Goal: Check status: Check status

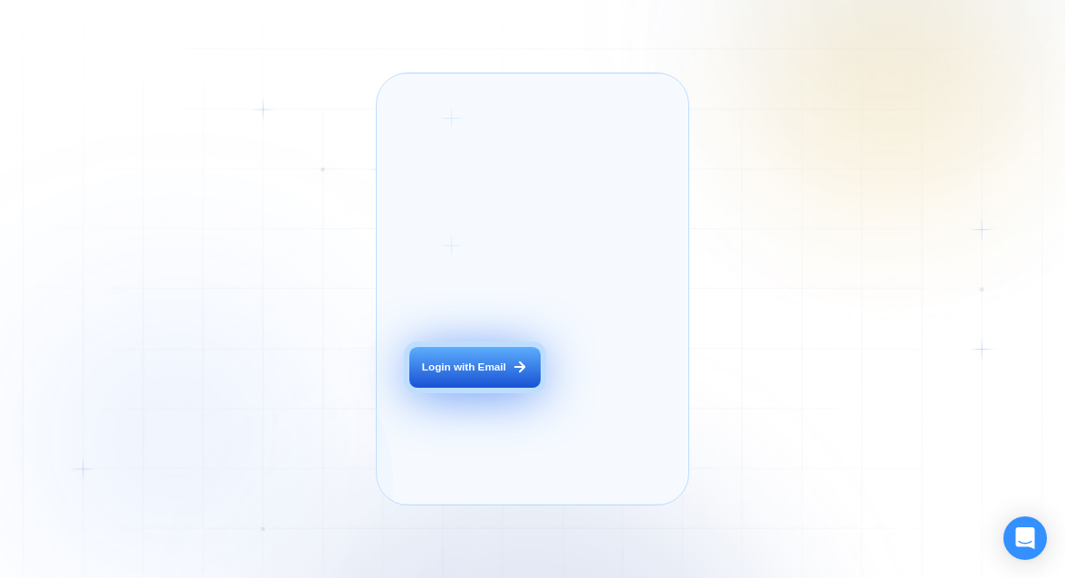
click at [454, 374] on div "Login with Email" at bounding box center [464, 367] width 84 height 14
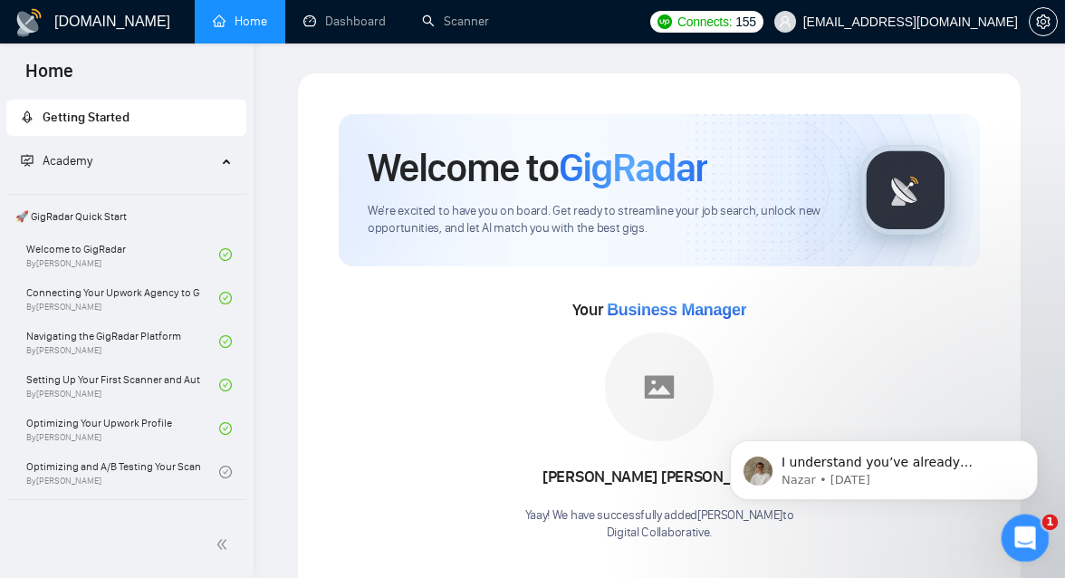
click at [1006, 522] on div "1" at bounding box center [1026, 538] width 48 height 48
click at [1028, 546] on icon "Open Intercom Messenger" at bounding box center [1023, 536] width 30 height 30
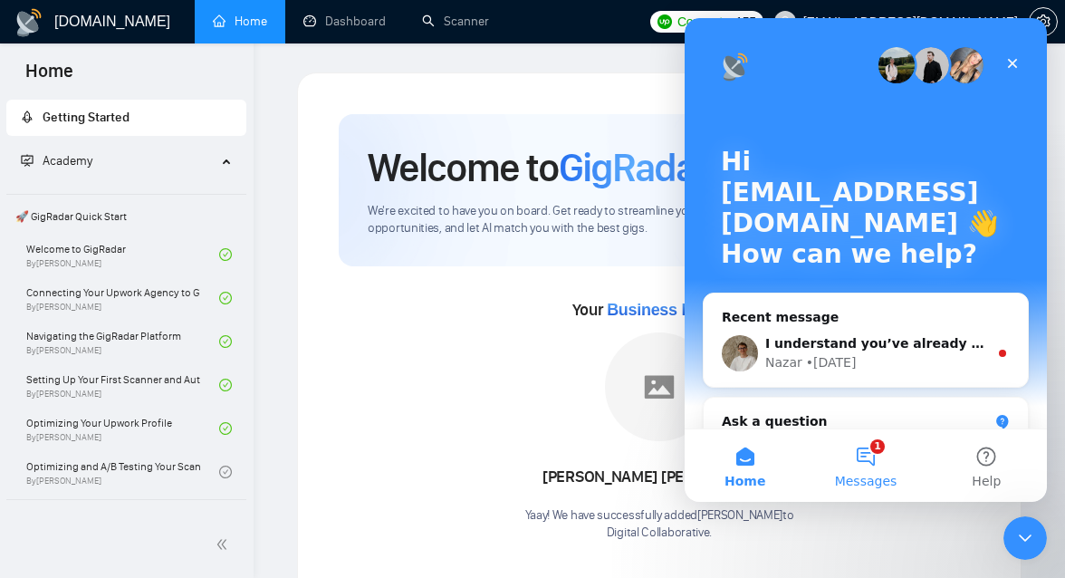
click at [875, 456] on button "1 Messages" at bounding box center [865, 465] width 120 height 72
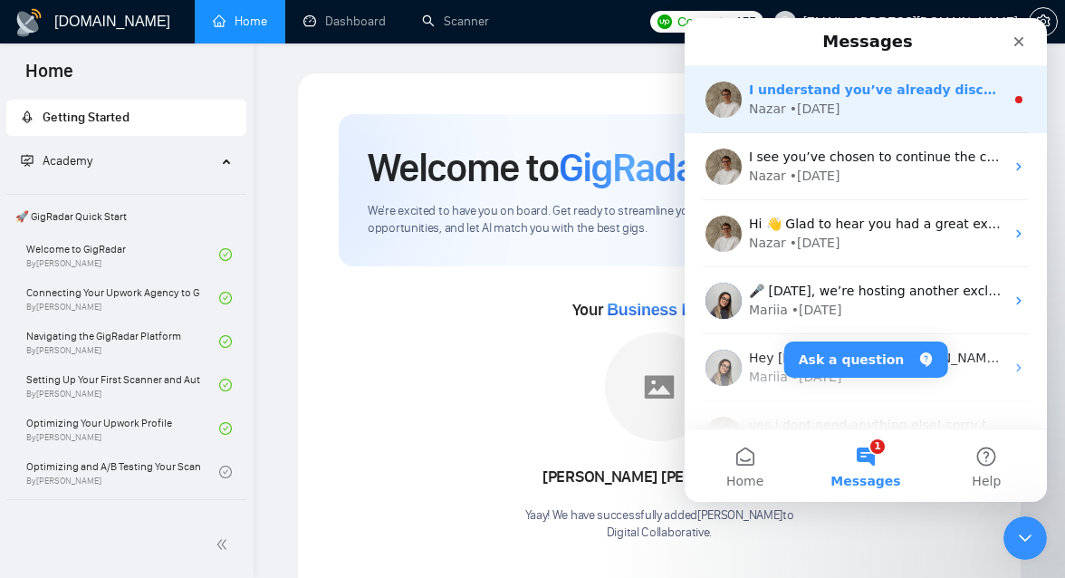
click at [829, 110] on div "• [DATE]" at bounding box center [815, 109] width 51 height 19
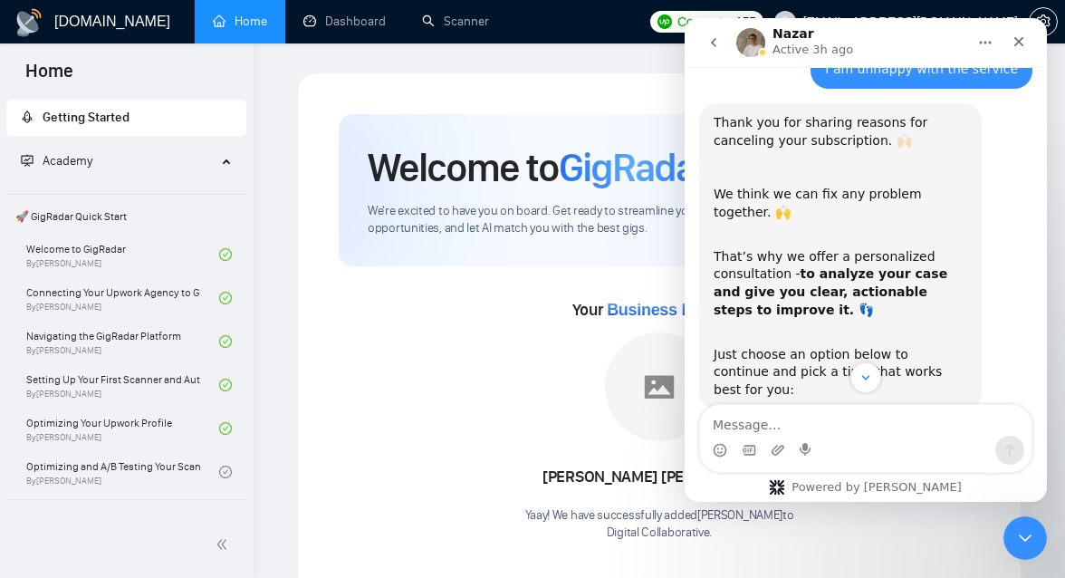
scroll to position [1491, 0]
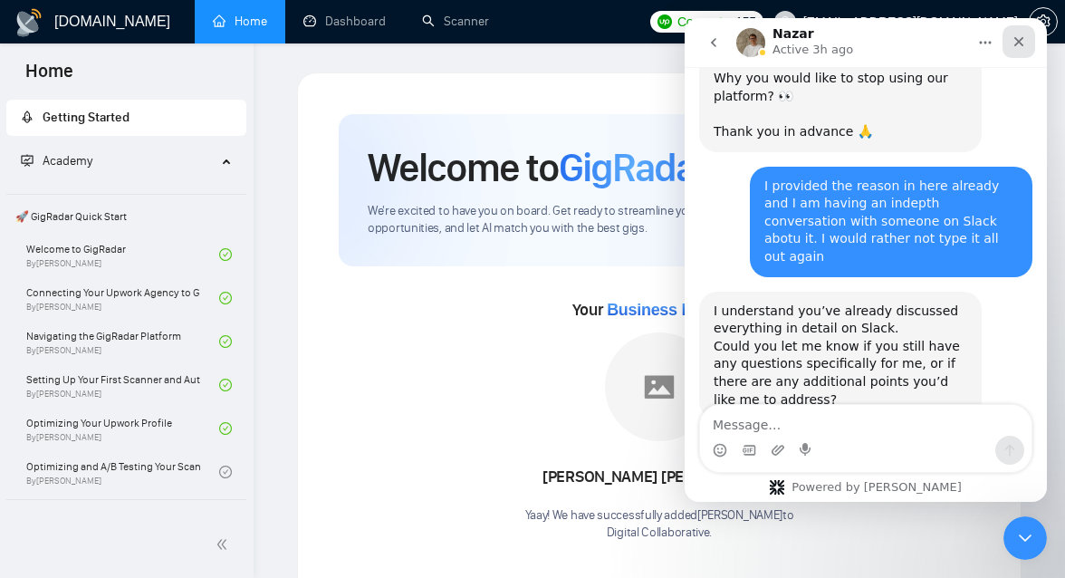
click at [1015, 44] on icon "Close" at bounding box center [1019, 42] width 10 height 10
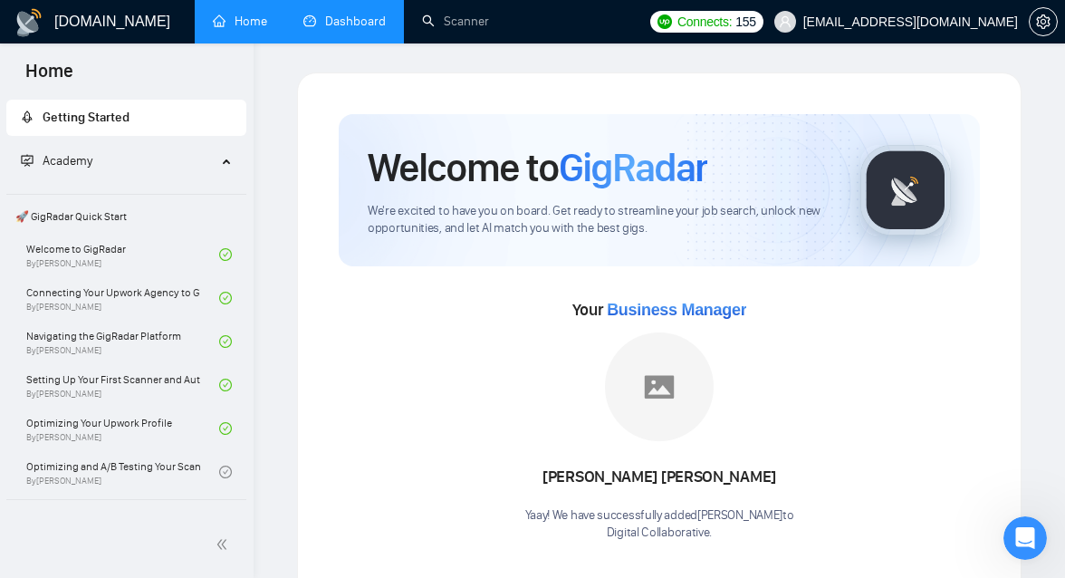
click at [332, 27] on link "Dashboard" at bounding box center [344, 21] width 82 height 15
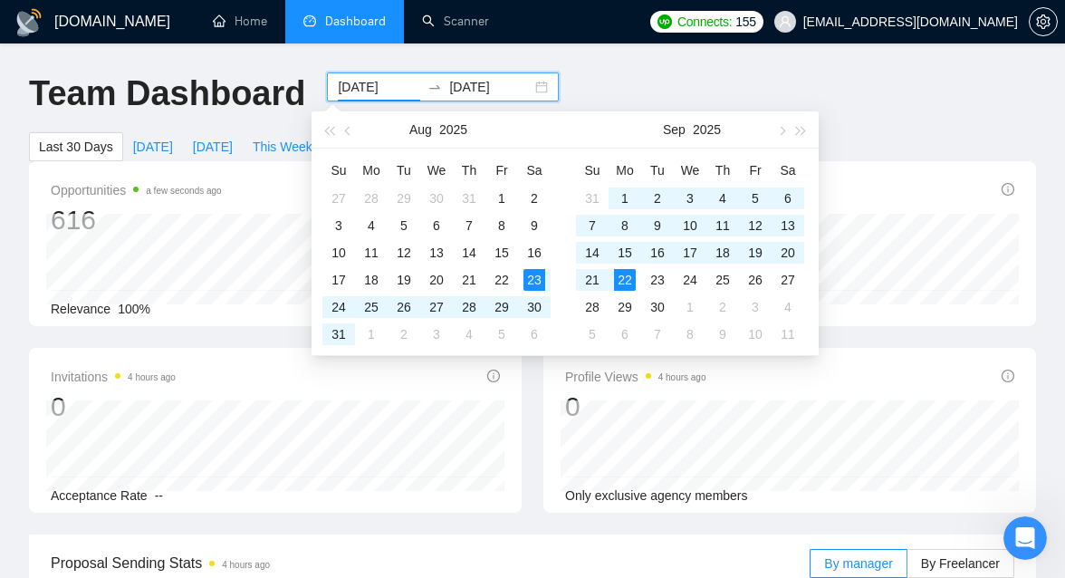
click at [403, 92] on input "[DATE]" at bounding box center [379, 87] width 82 height 20
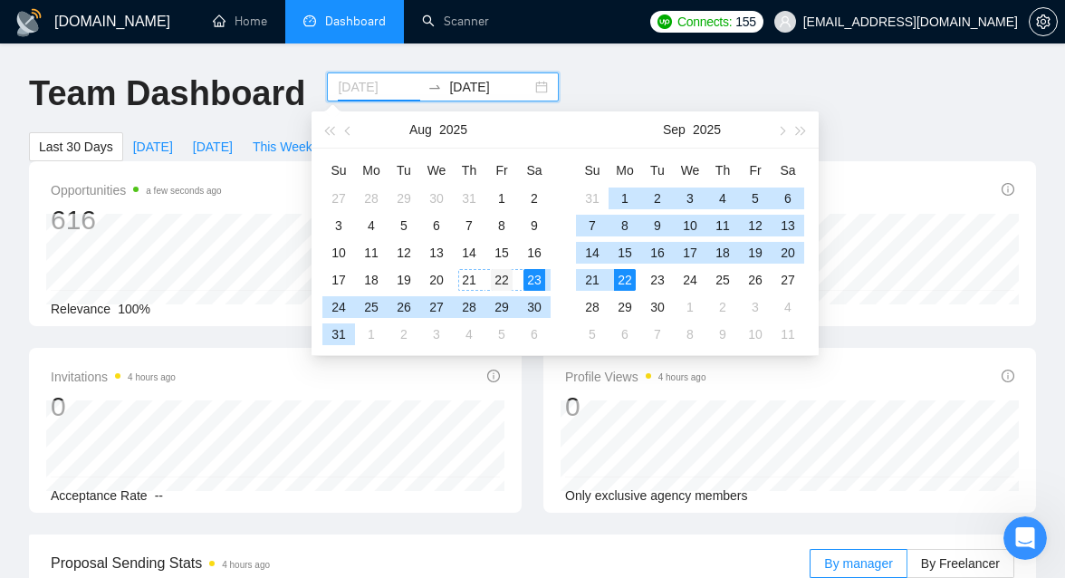
type input "[DATE]"
click at [498, 273] on div "22" at bounding box center [502, 280] width 22 height 22
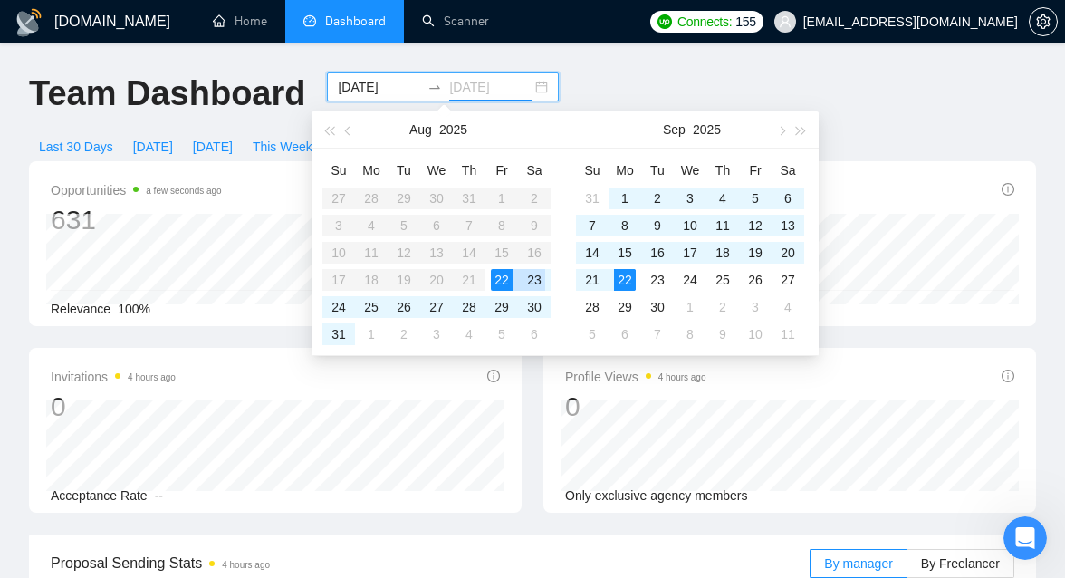
type input "[DATE]"
click at [495, 280] on div "22" at bounding box center [502, 280] width 22 height 22
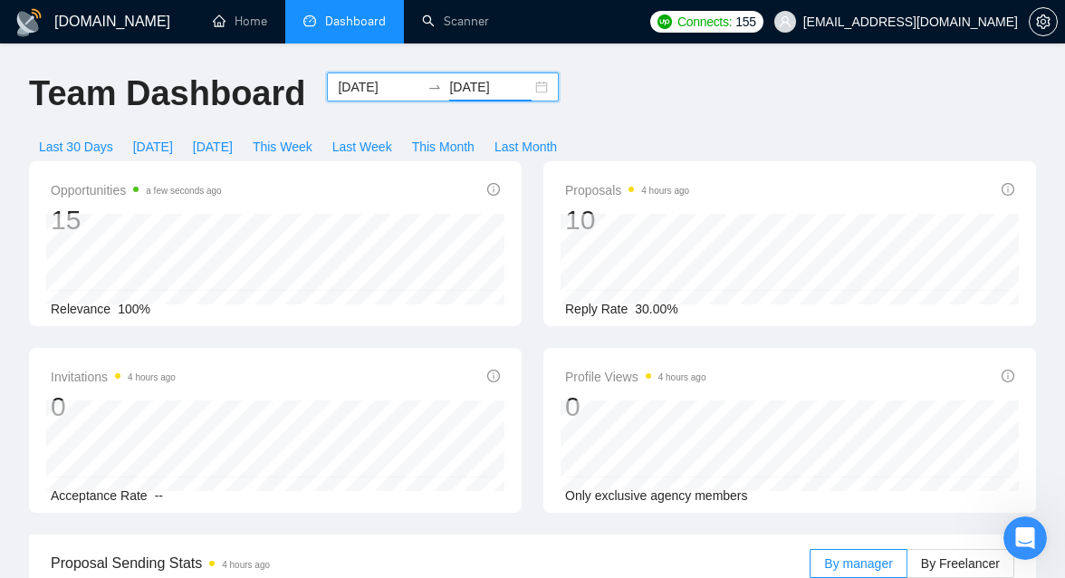
click at [368, 95] on input "[DATE]" at bounding box center [379, 87] width 82 height 20
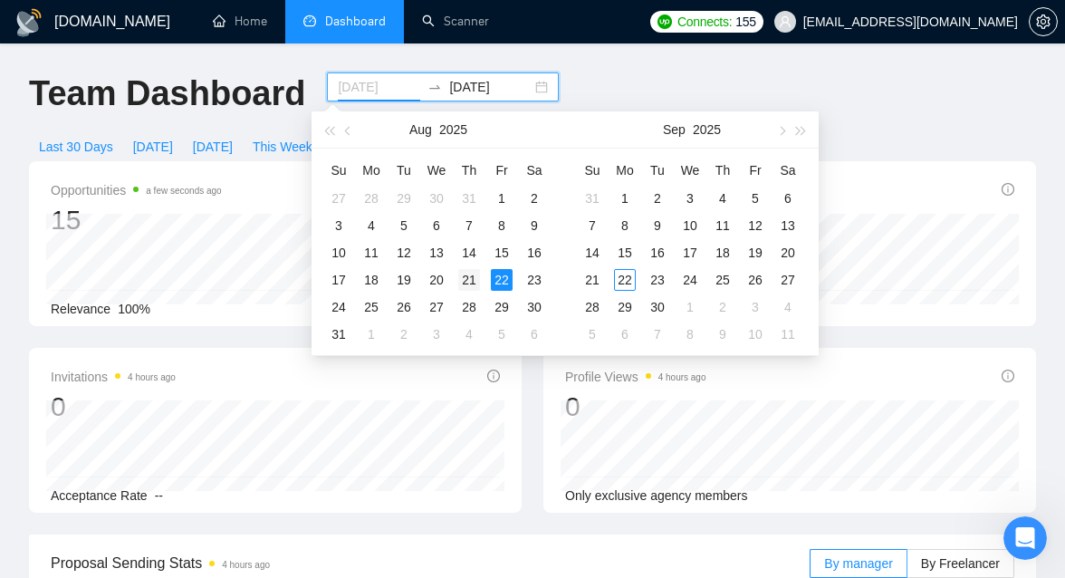
type input "[DATE]"
click at [473, 276] on div "21" at bounding box center [469, 280] width 22 height 22
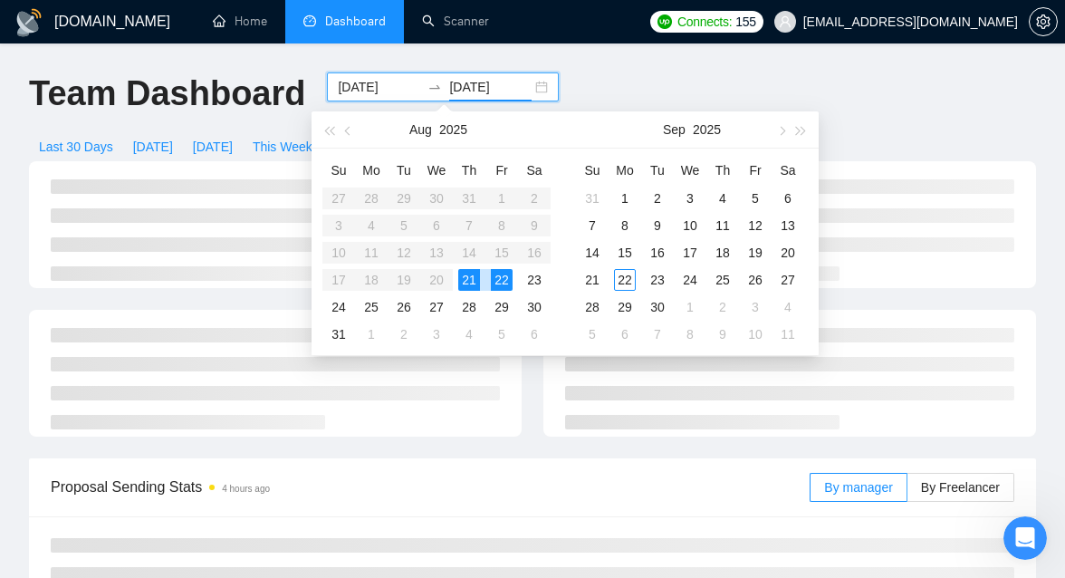
click at [473, 276] on div "21" at bounding box center [469, 280] width 22 height 22
type input "[DATE]"
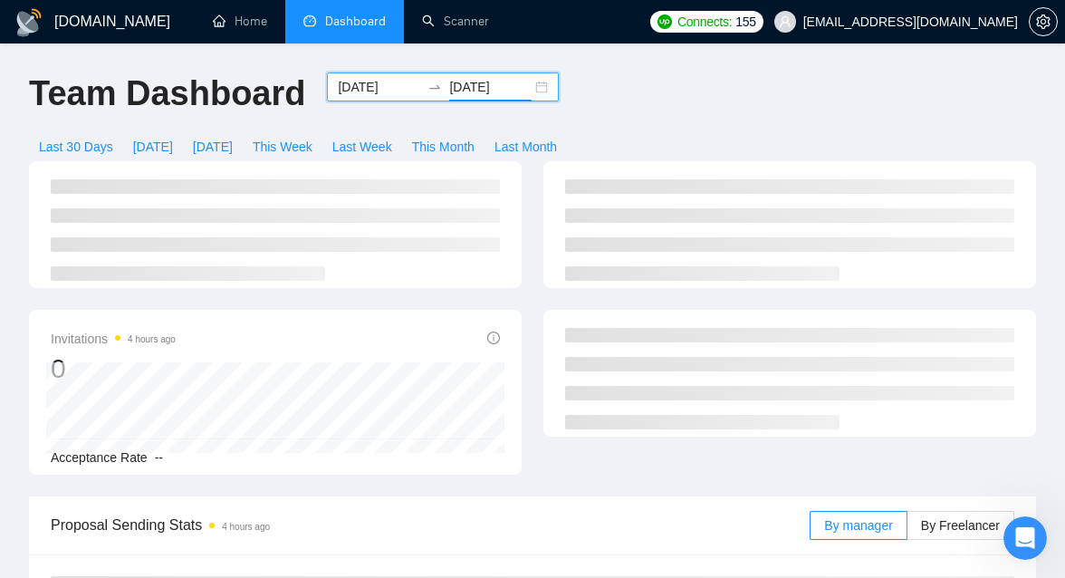
click at [649, 77] on div "Team Dashboard [DATE] [DATE] Last 30 Days [DATE] [DATE] This Week Last Week Thi…" at bounding box center [532, 116] width 1029 height 89
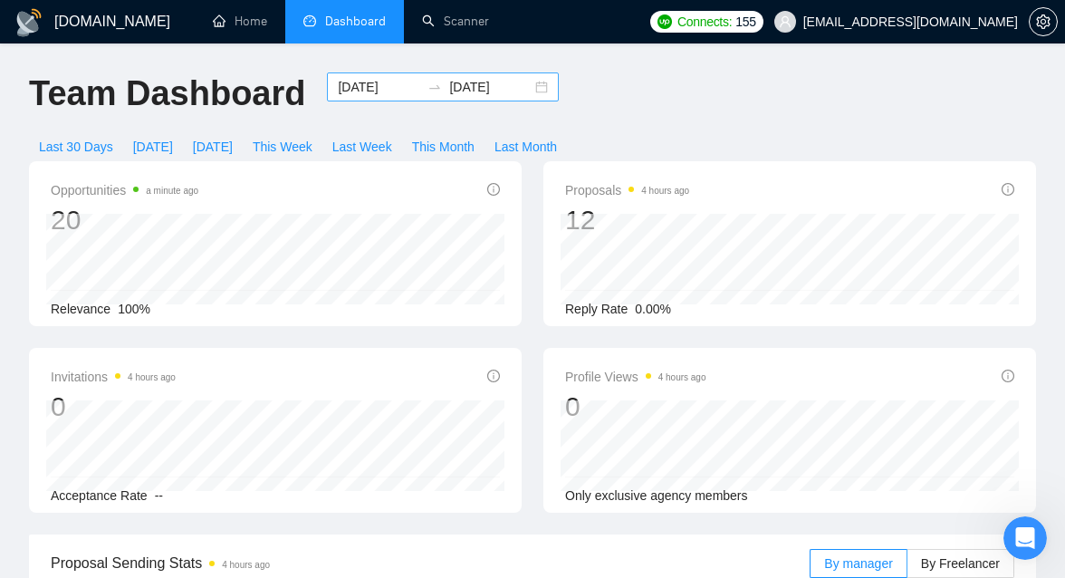
click at [529, 84] on div "[DATE] [DATE]" at bounding box center [443, 86] width 232 height 29
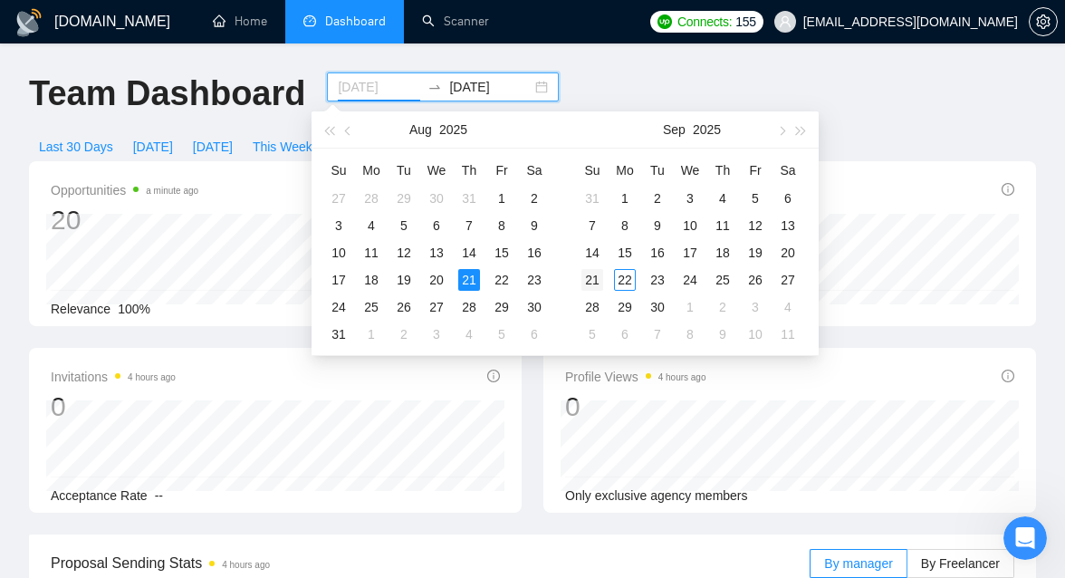
type input "[DATE]"
click at [599, 278] on div "21" at bounding box center [592, 280] width 22 height 22
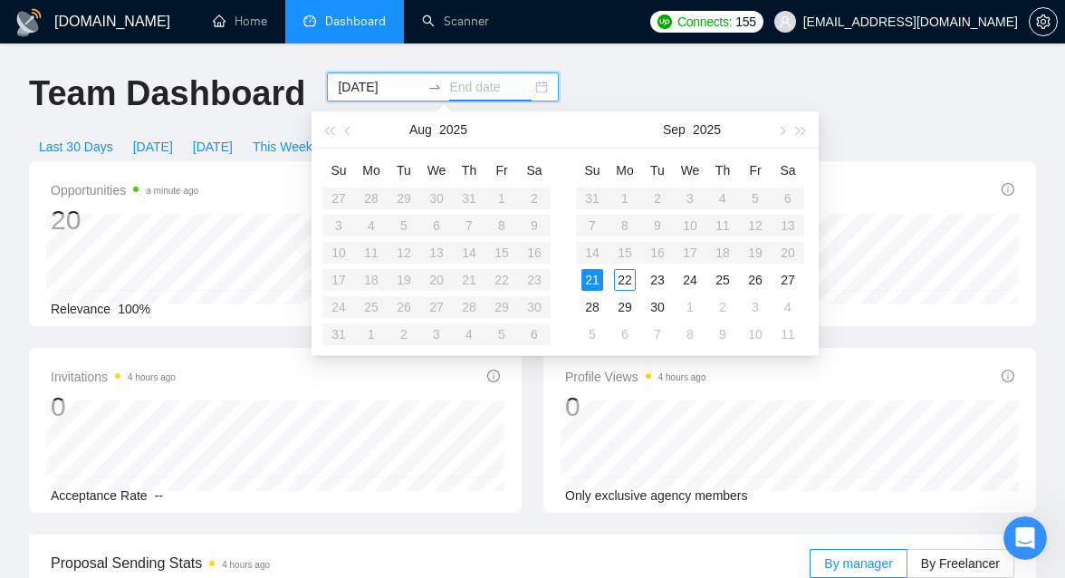
click at [599, 278] on div "21" at bounding box center [592, 280] width 22 height 22
type input "[DATE]"
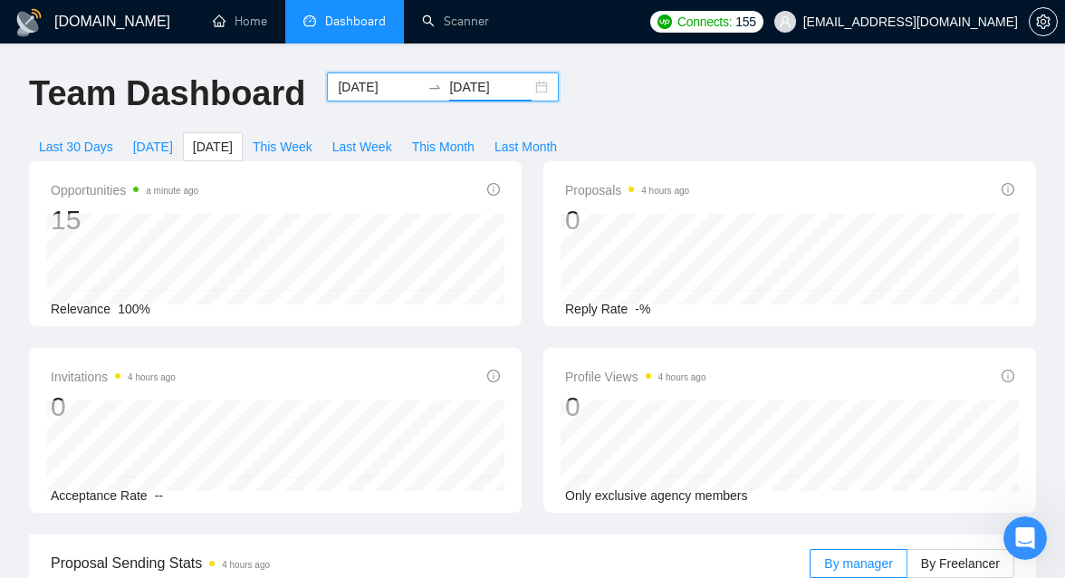
click at [524, 92] on div "[DATE] [DATE]" at bounding box center [443, 86] width 232 height 29
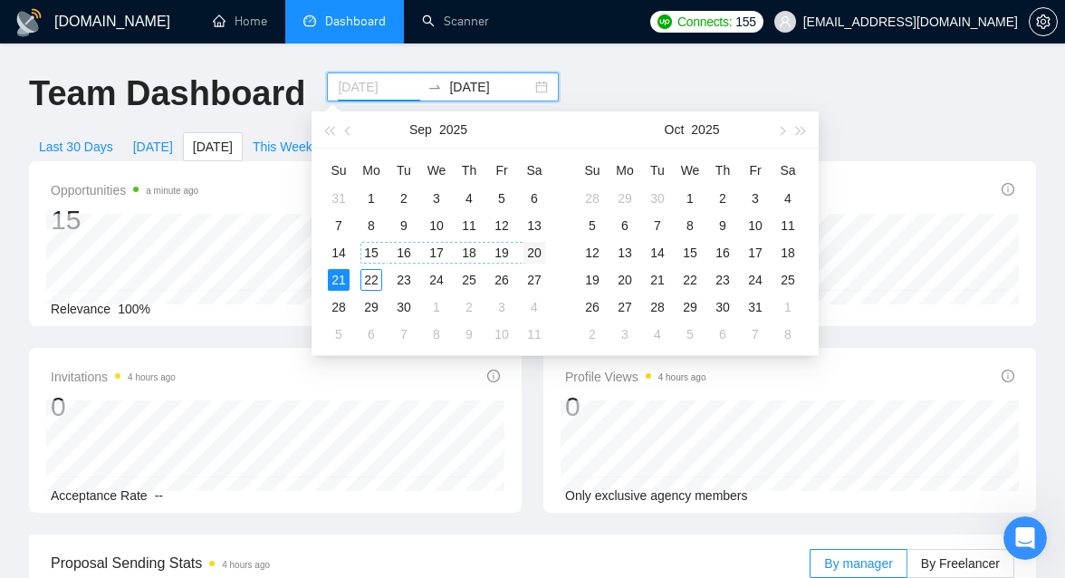
type input "[DATE]"
click at [535, 255] on div "20" at bounding box center [535, 253] width 22 height 22
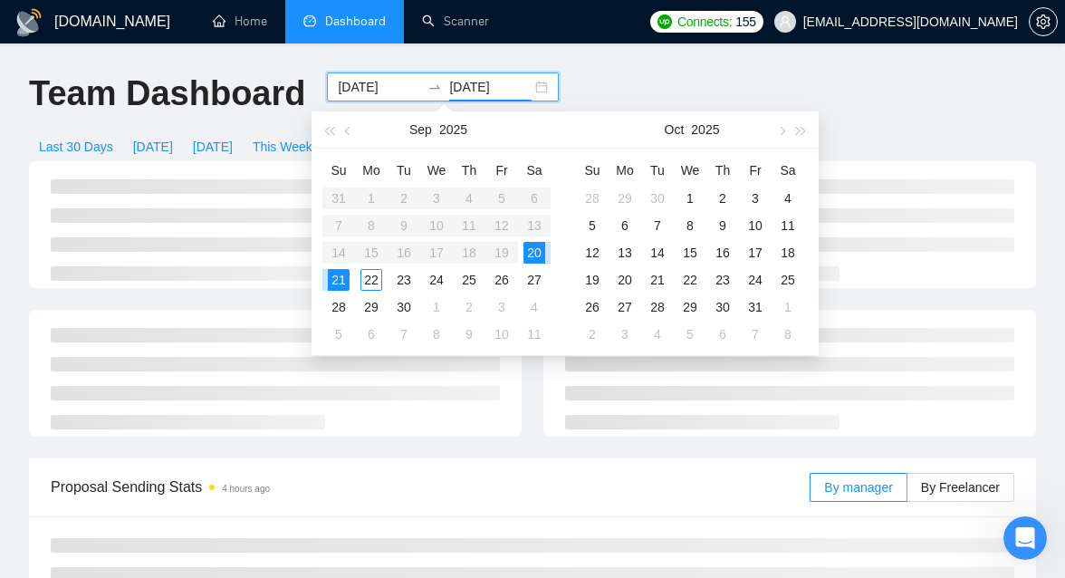
click at [535, 255] on div "20" at bounding box center [535, 253] width 22 height 22
type input "[DATE]"
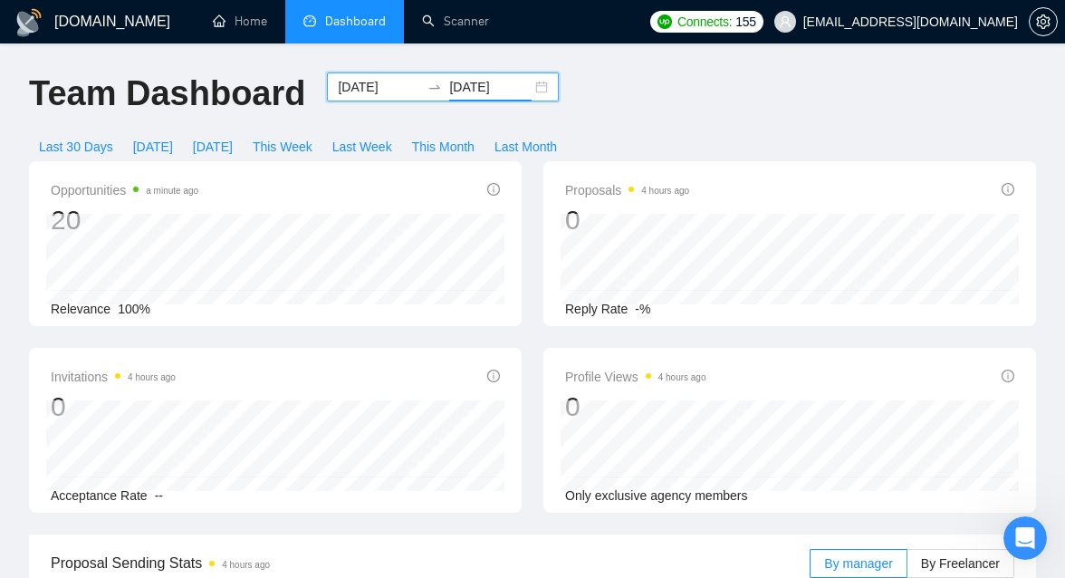
click at [529, 83] on div "[DATE] [DATE]" at bounding box center [443, 86] width 232 height 29
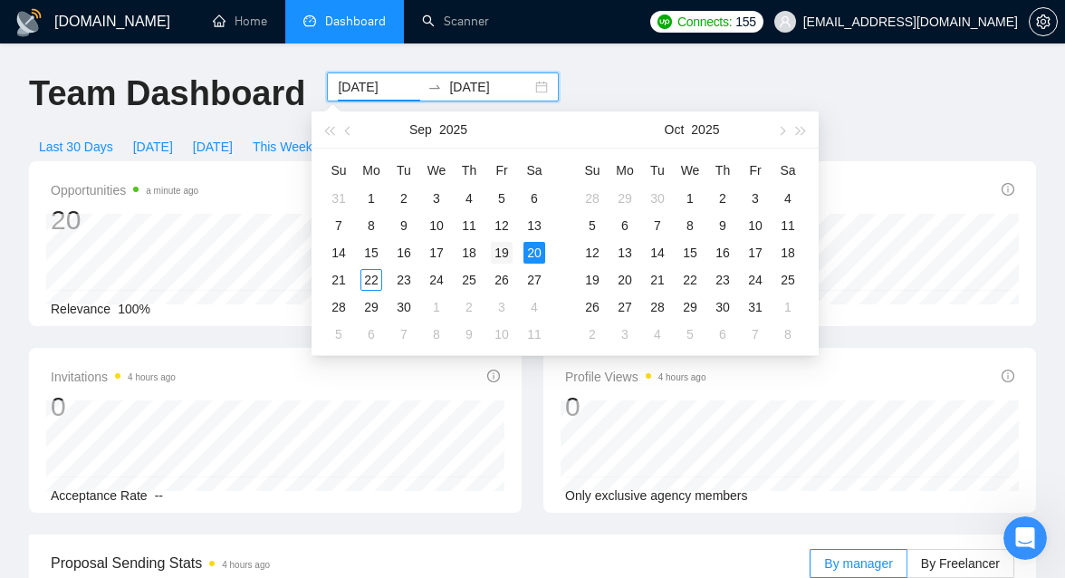
type input "[DATE]"
click at [496, 253] on div "19" at bounding box center [502, 253] width 22 height 22
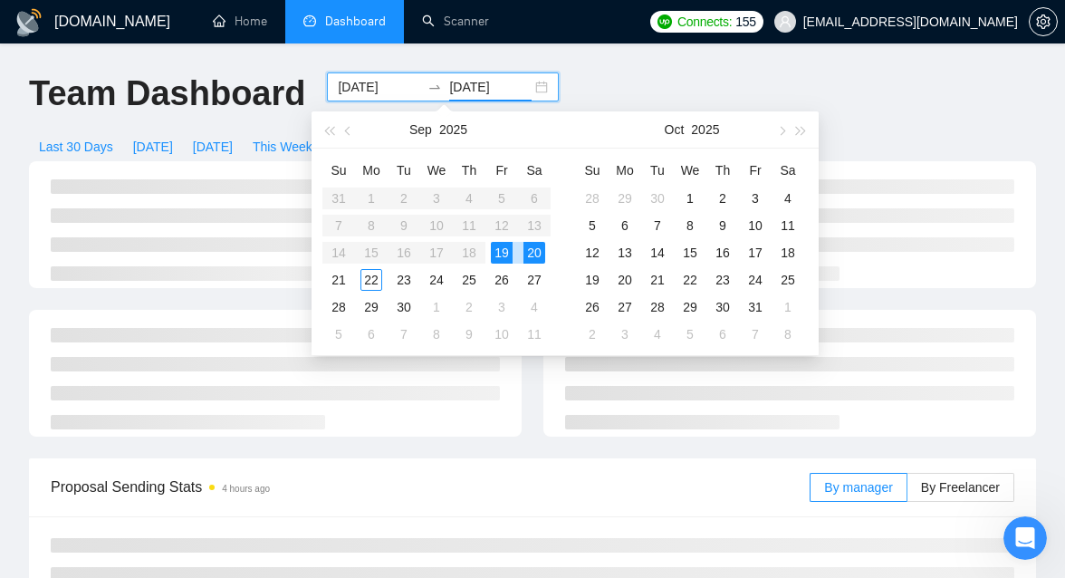
click at [496, 253] on div "19" at bounding box center [502, 253] width 22 height 22
type input "[DATE]"
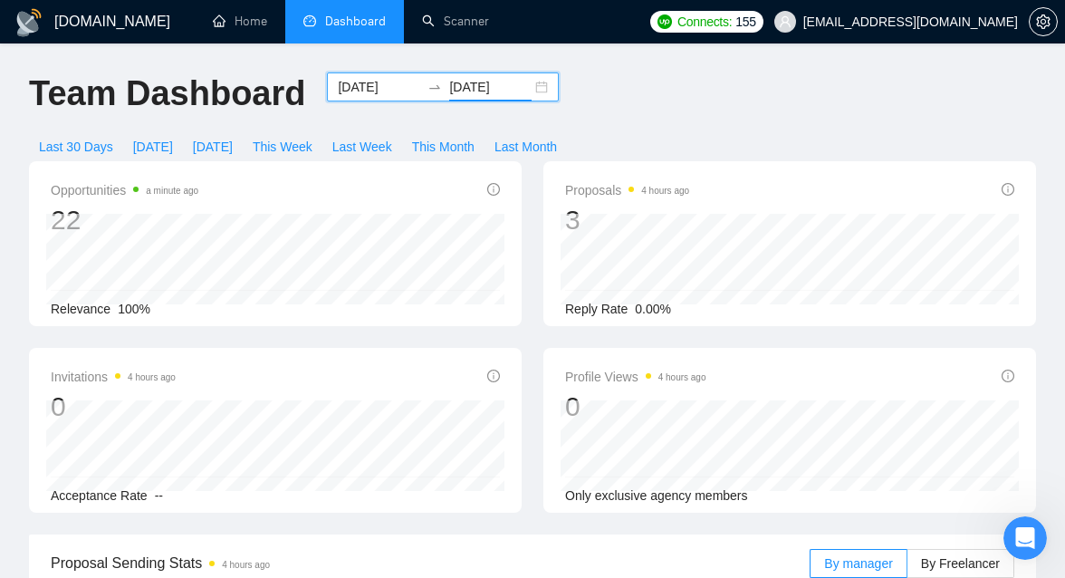
click at [518, 86] on div "[DATE] [DATE]" at bounding box center [443, 86] width 232 height 29
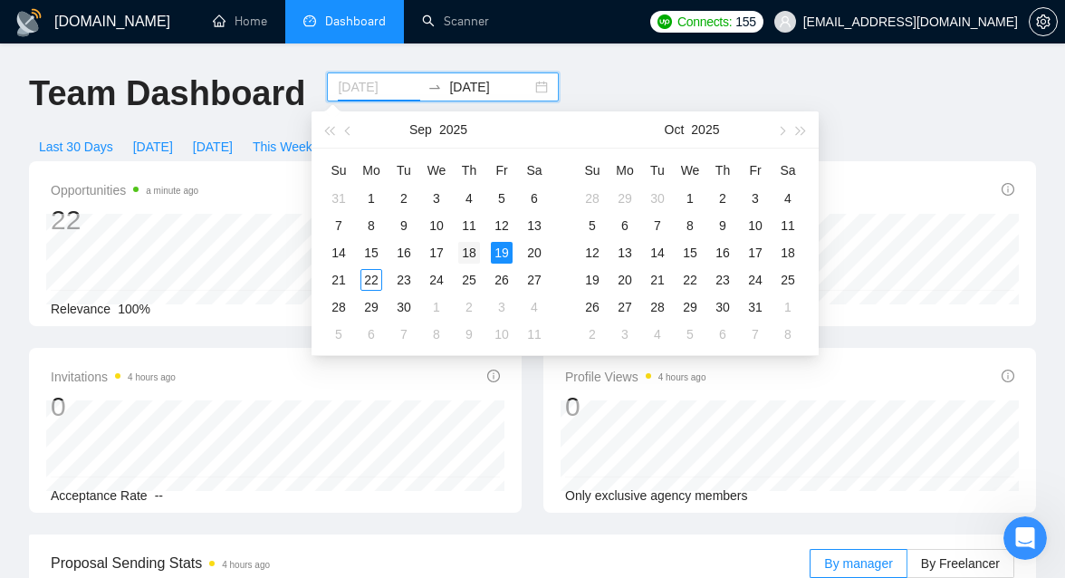
type input "[DATE]"
click at [470, 255] on div "18" at bounding box center [469, 253] width 22 height 22
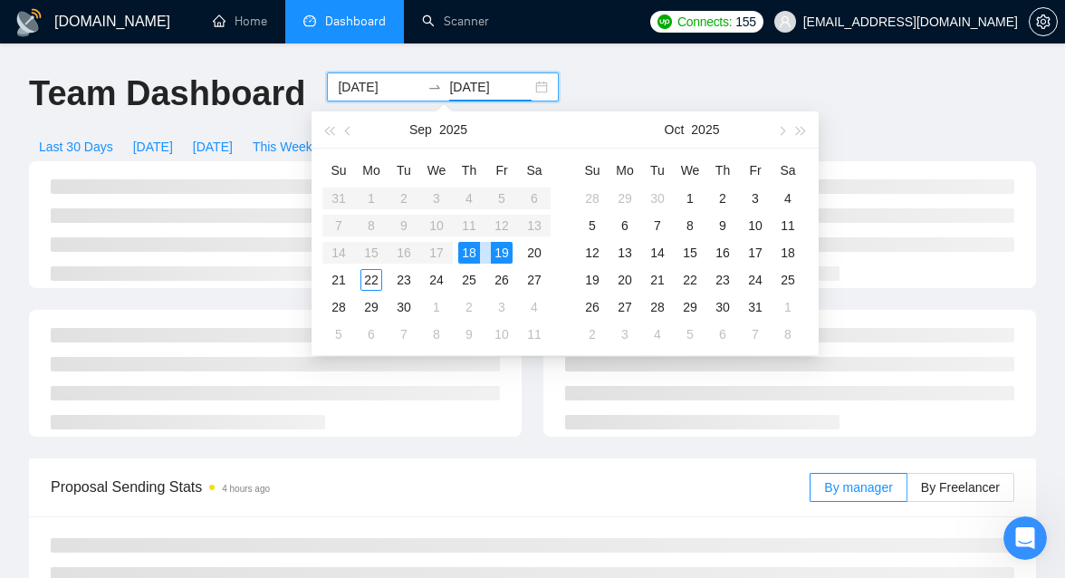
click at [470, 255] on div "18" at bounding box center [469, 253] width 22 height 22
type input "[DATE]"
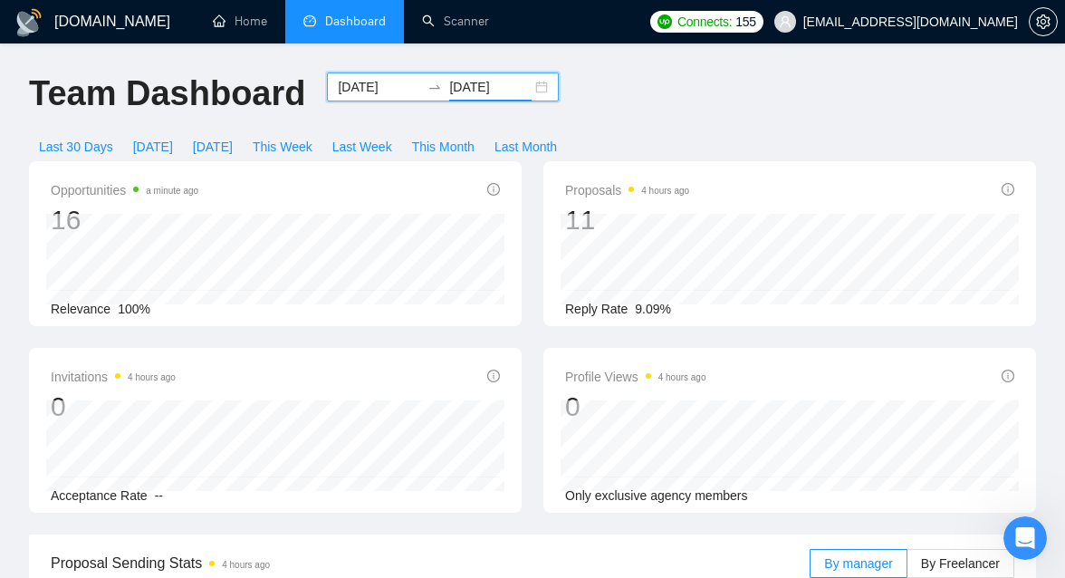
click at [526, 89] on div "[DATE] [DATE]" at bounding box center [443, 86] width 232 height 29
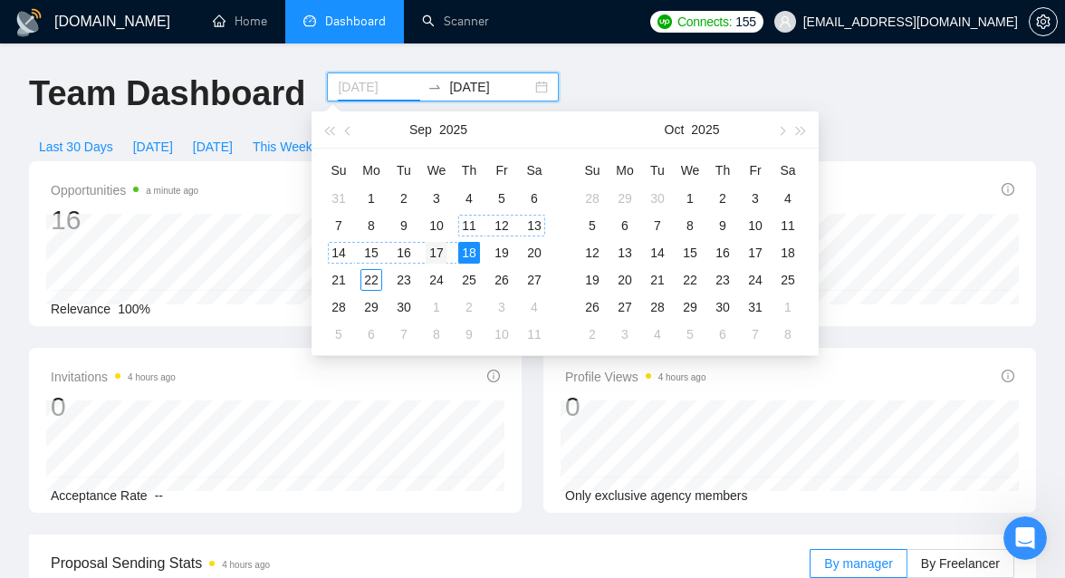
type input "[DATE]"
click at [437, 249] on div "17" at bounding box center [437, 253] width 22 height 22
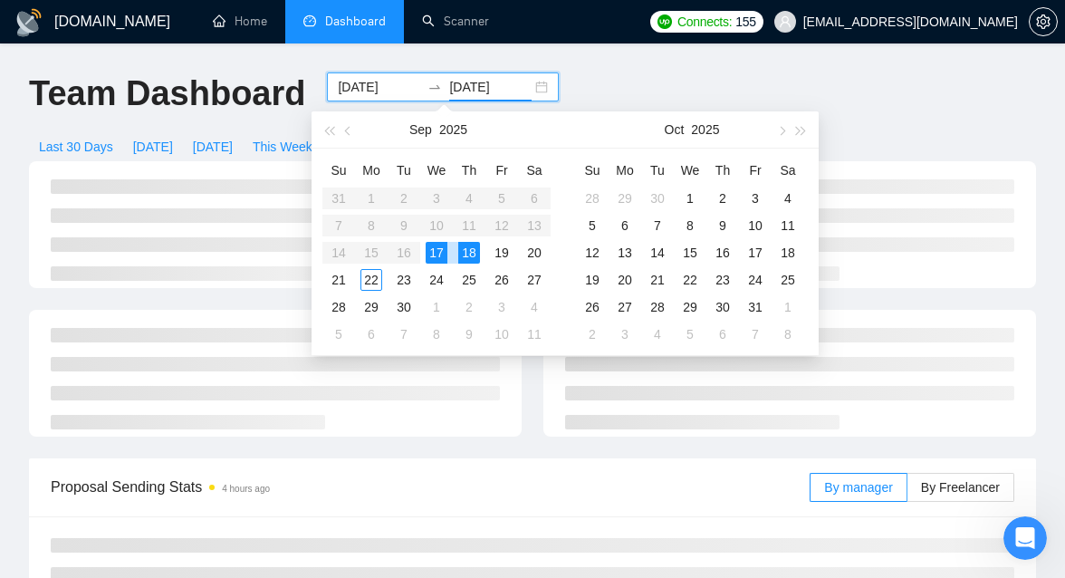
click at [437, 249] on div "17" at bounding box center [437, 253] width 22 height 22
type input "[DATE]"
